Goal: Information Seeking & Learning: Check status

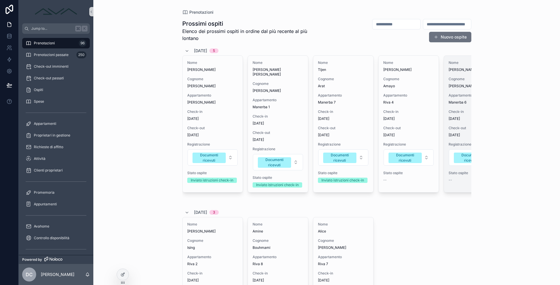
click at [459, 108] on div "Nome Marcela Cognome Coniglio Appartamento Manerba 6 Check-in 10/9/2025 Check-o…" at bounding box center [474, 124] width 60 height 136
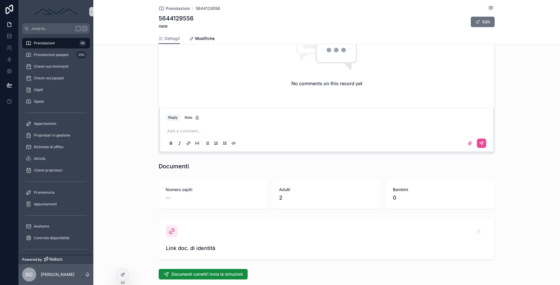
scroll to position [574, 0]
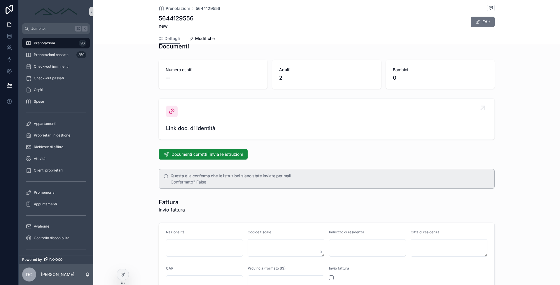
click at [199, 129] on span "Link doc. di identità" at bounding box center [326, 128] width 321 height 8
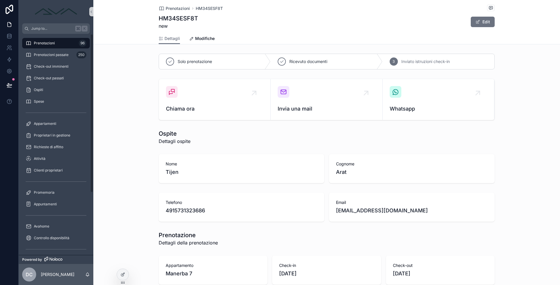
click at [57, 46] on div "Prenotazioni 96" at bounding box center [56, 42] width 61 height 9
click at [49, 41] on div "Prenotazioni 96" at bounding box center [56, 42] width 61 height 9
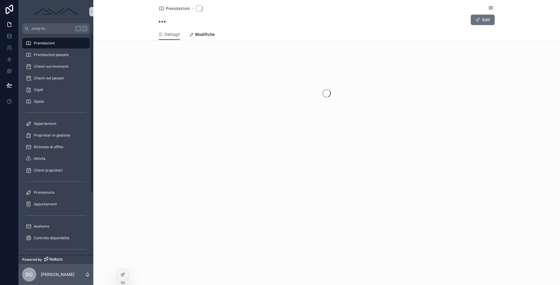
click at [59, 46] on div "Prenotazioni" at bounding box center [56, 42] width 61 height 9
